Goal: Task Accomplishment & Management: Manage account settings

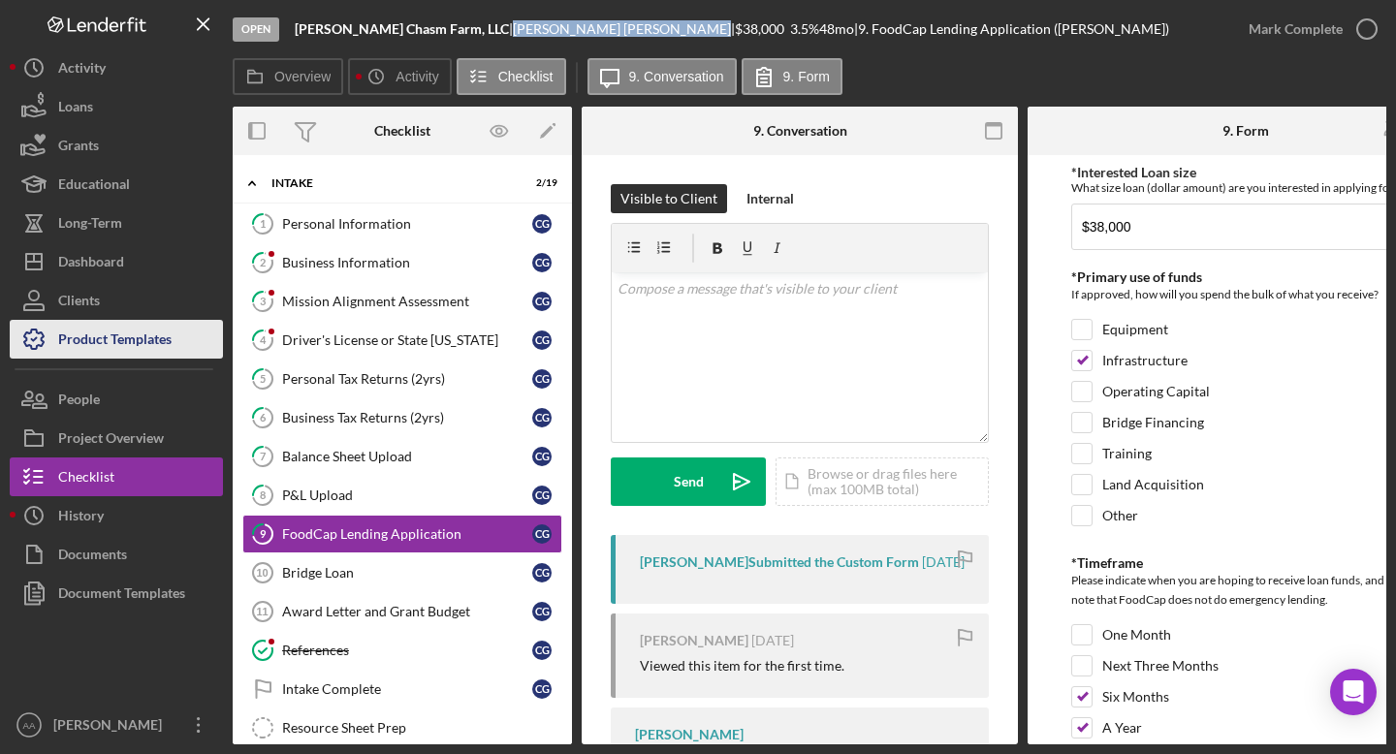
click at [98, 330] on div "Product Templates" at bounding box center [114, 342] width 113 height 44
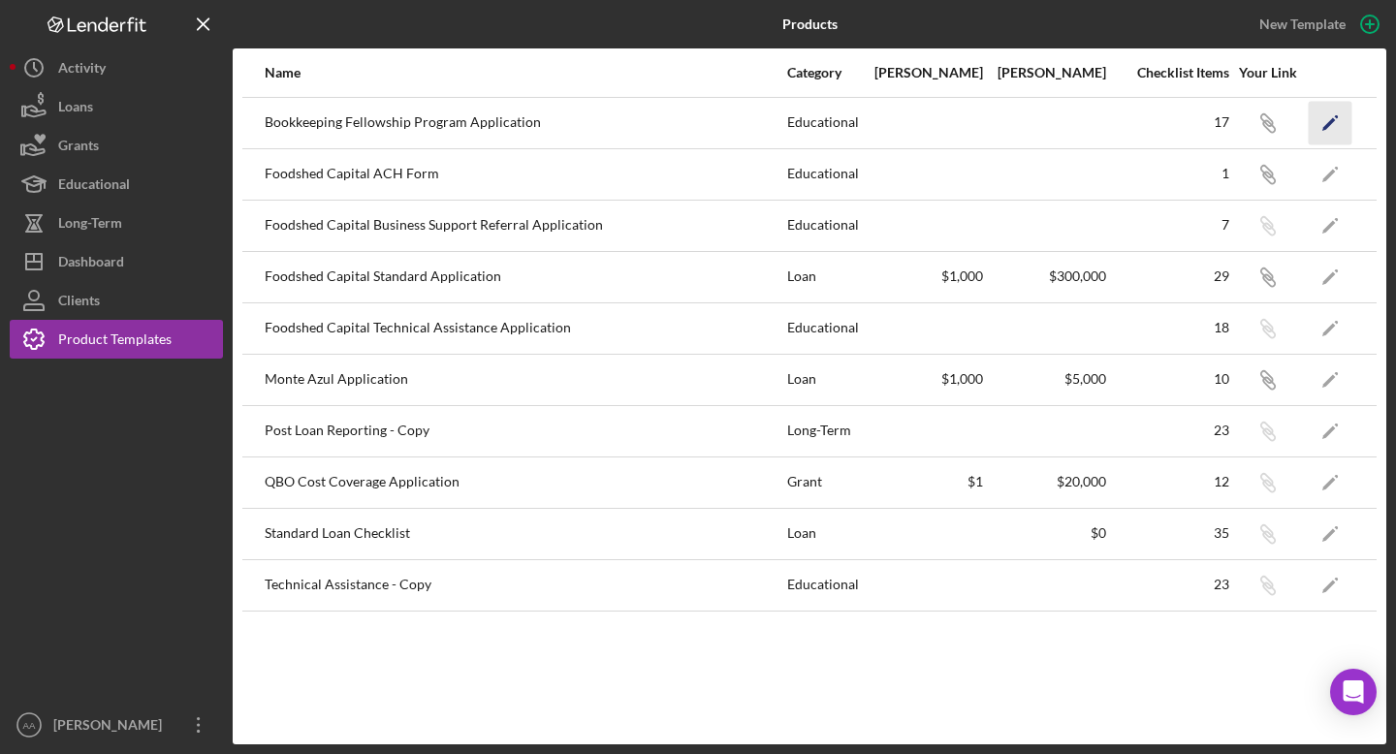
click at [1333, 126] on icon "Icon/Edit" at bounding box center [1330, 123] width 44 height 44
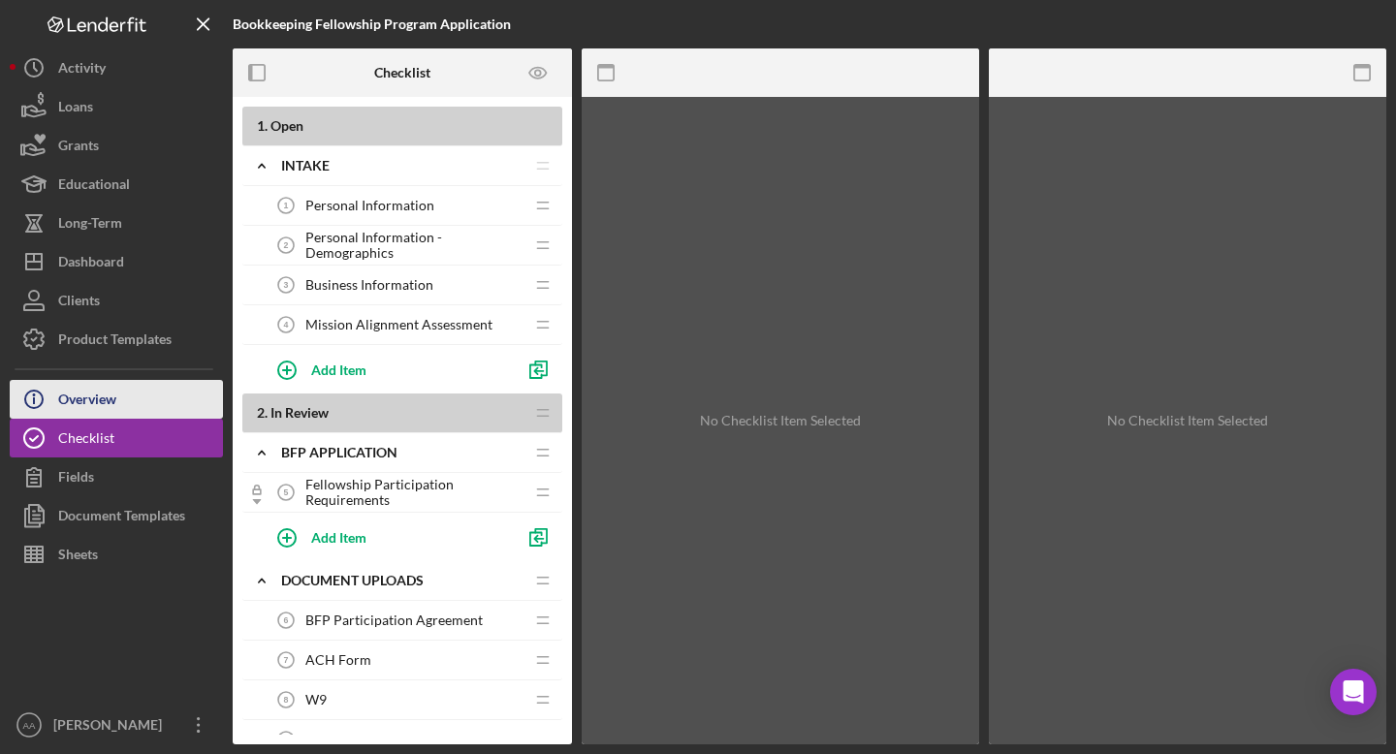
click at [84, 391] on div "Overview" at bounding box center [87, 402] width 58 height 44
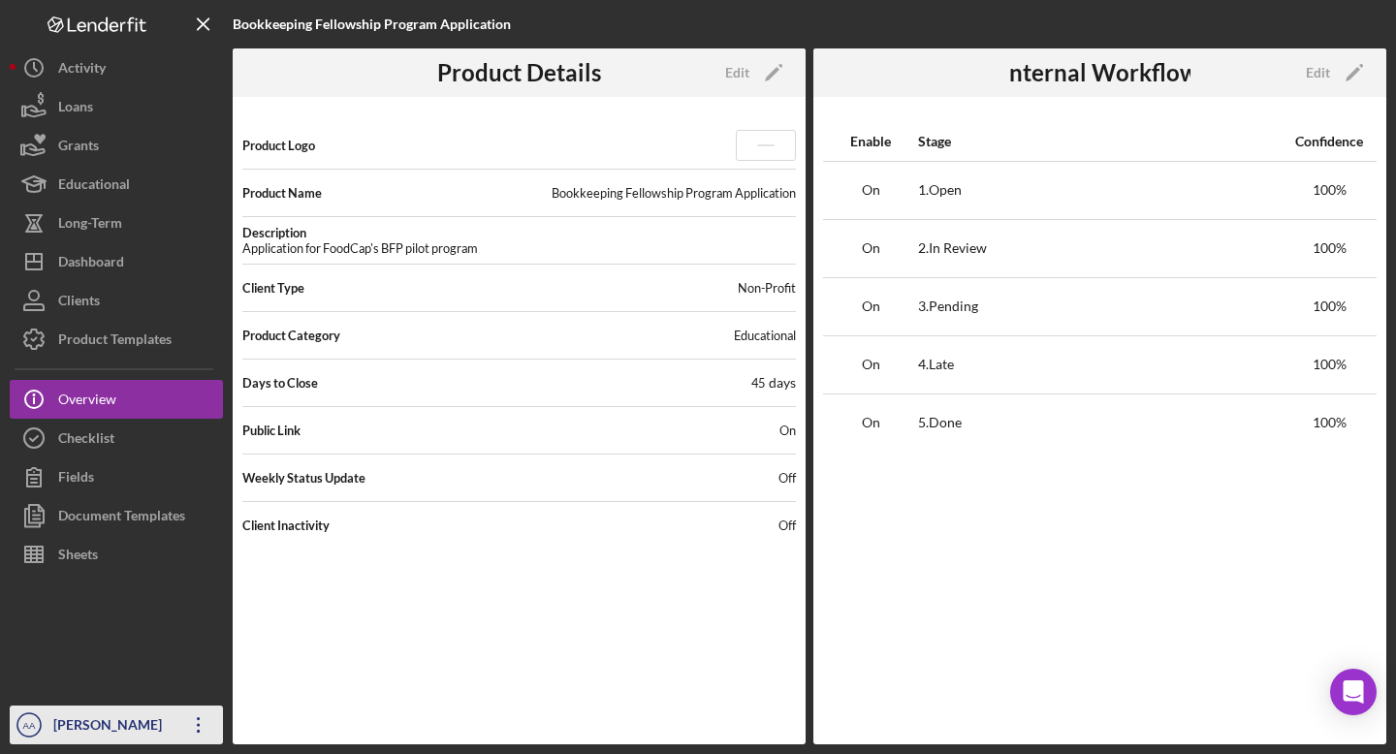
click at [191, 736] on icon "Icon/Overflow" at bounding box center [198, 725] width 48 height 48
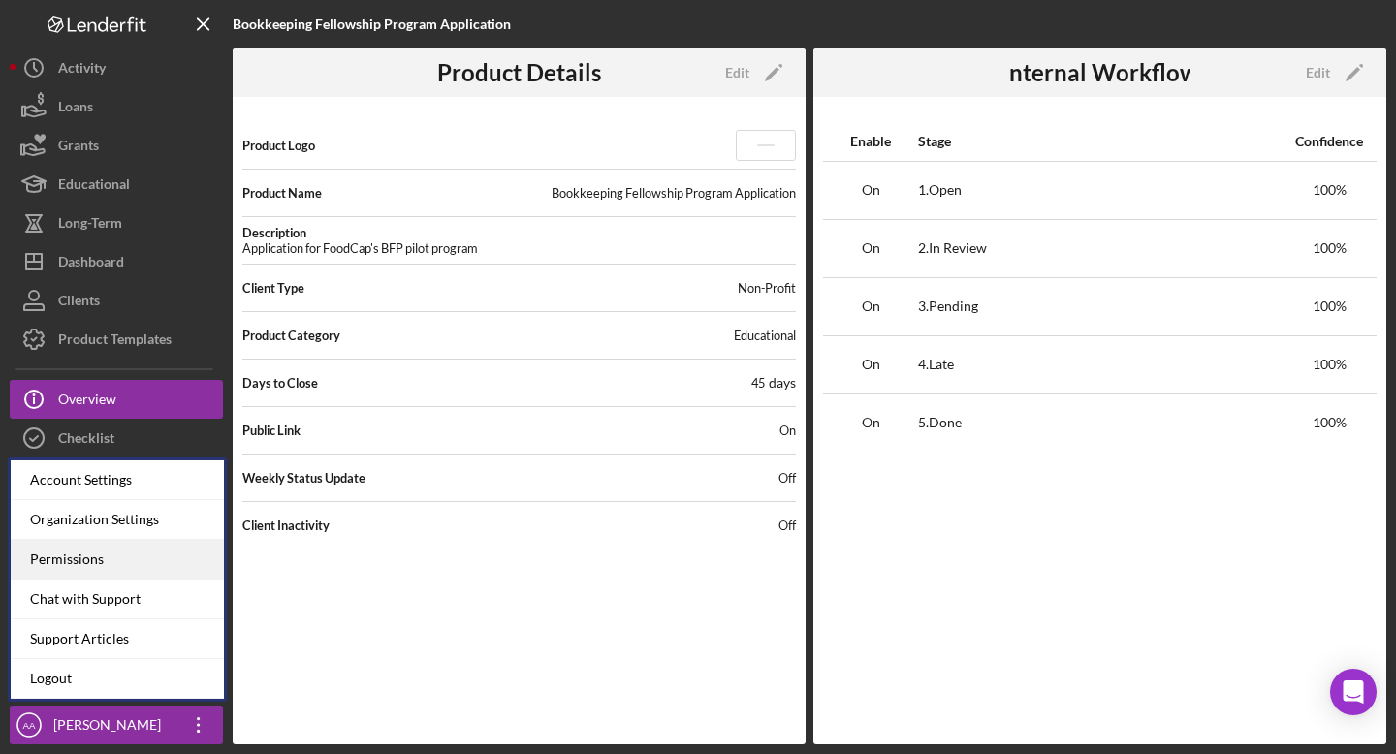
click at [148, 571] on div "Permissions" at bounding box center [117, 560] width 213 height 40
